Goal: Find specific page/section: Find specific page/section

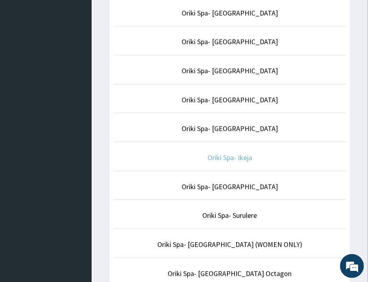
scroll to position [84, 0]
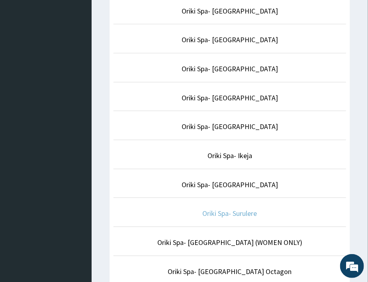
click at [234, 210] on link "Oriki Spa- Surulere" at bounding box center [230, 213] width 55 height 9
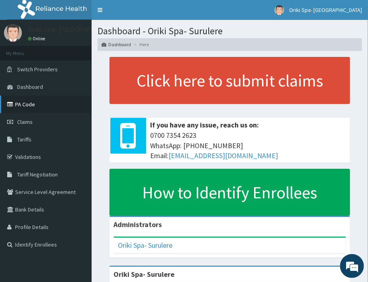
click at [27, 96] on link "PA Code" at bounding box center [46, 104] width 92 height 18
click at [32, 101] on link "PA Code" at bounding box center [46, 104] width 92 height 18
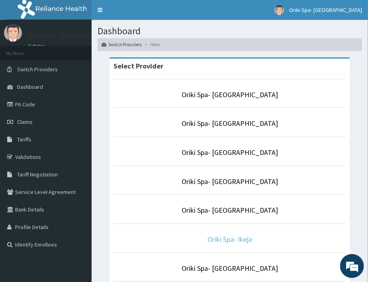
click at [224, 239] on link "Oriki Spa- Ikeja" at bounding box center [229, 238] width 45 height 9
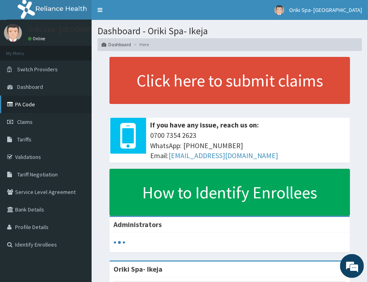
click at [40, 104] on link "PA Code" at bounding box center [46, 104] width 92 height 18
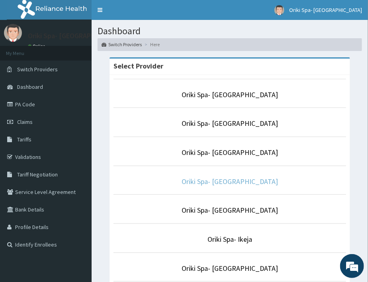
click at [222, 181] on link "Oriki Spa- [GEOGRAPHIC_DATA]" at bounding box center [229, 181] width 96 height 9
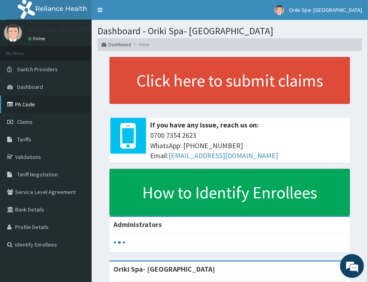
click at [20, 109] on link "PA Code" at bounding box center [46, 104] width 92 height 18
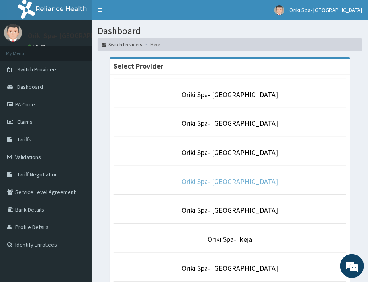
click at [231, 178] on link "Oriki Spa- [GEOGRAPHIC_DATA]" at bounding box center [229, 181] width 96 height 9
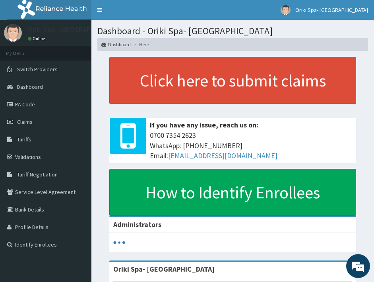
click at [29, 111] on link "PA Code" at bounding box center [46, 104] width 92 height 18
